Goal: Check status: Check status

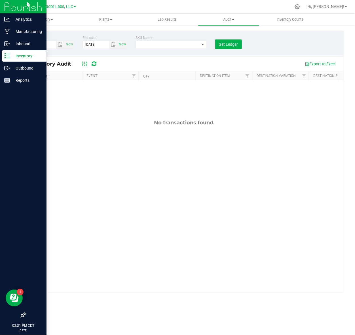
click at [17, 58] on p "Inventory" at bounding box center [27, 56] width 34 height 7
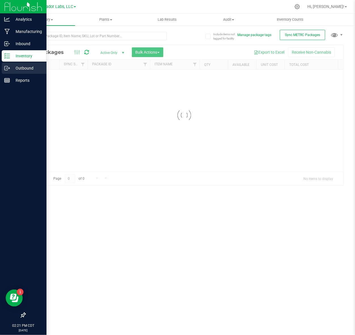
click at [16, 70] on p "Outbound" at bounding box center [27, 68] width 34 height 7
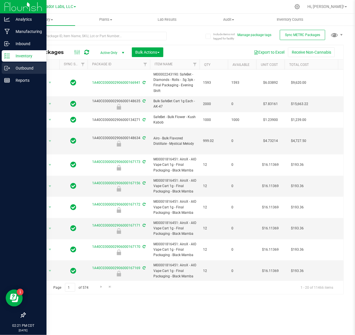
click at [12, 65] on p "Outbound" at bounding box center [27, 68] width 34 height 7
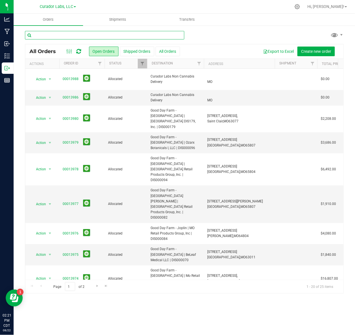
click at [58, 37] on input "text" at bounding box center [104, 35] width 159 height 9
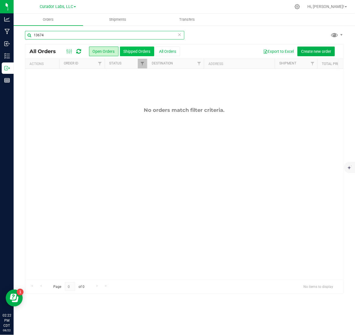
type input "13674"
click at [136, 52] on button "Shipped Orders" at bounding box center [137, 52] width 34 height 10
